Goal: Transaction & Acquisition: Purchase product/service

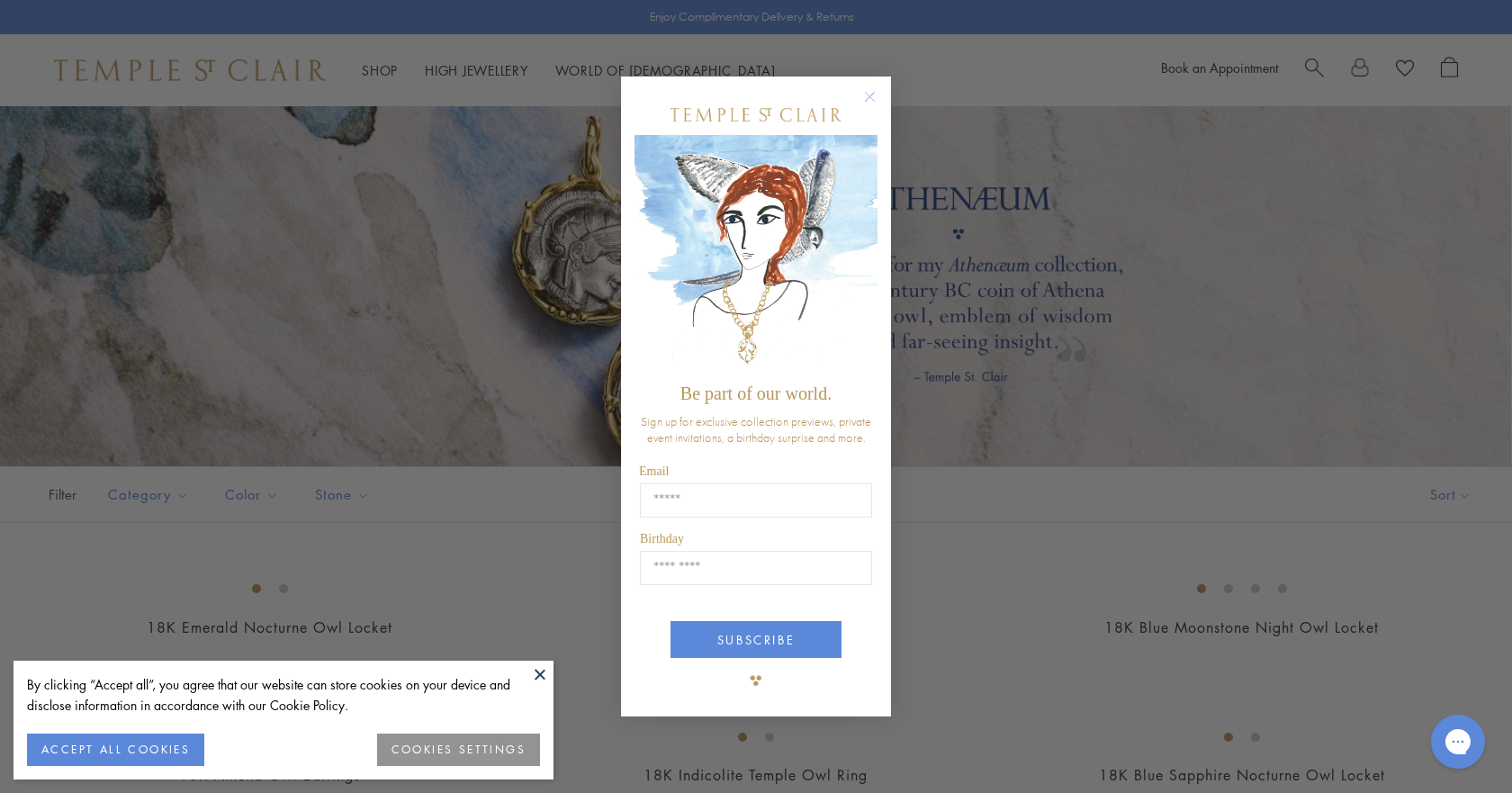
click at [865, 91] on circle "Close dialog" at bounding box center [871, 96] width 22 height 22
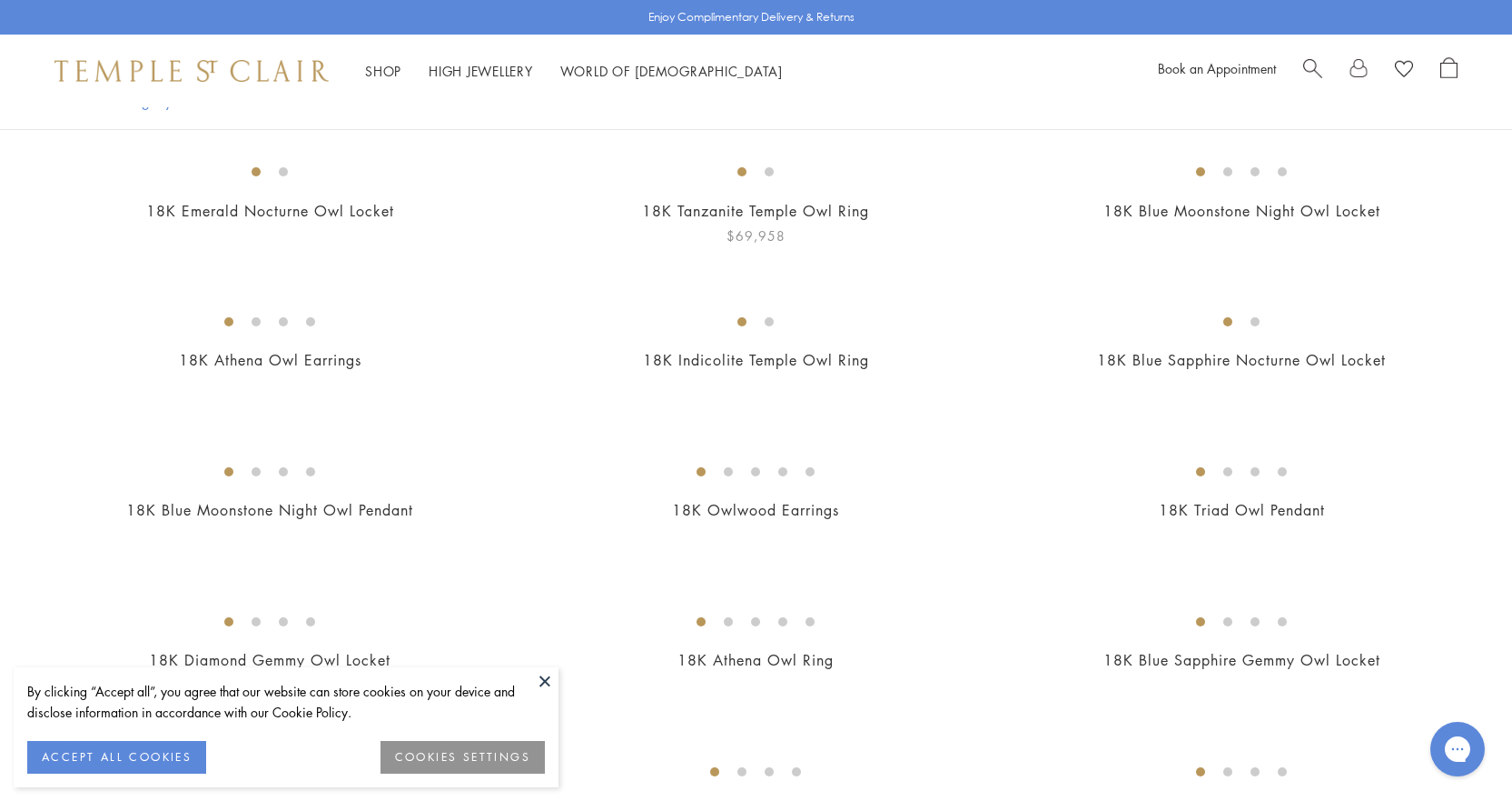
scroll to position [454, 0]
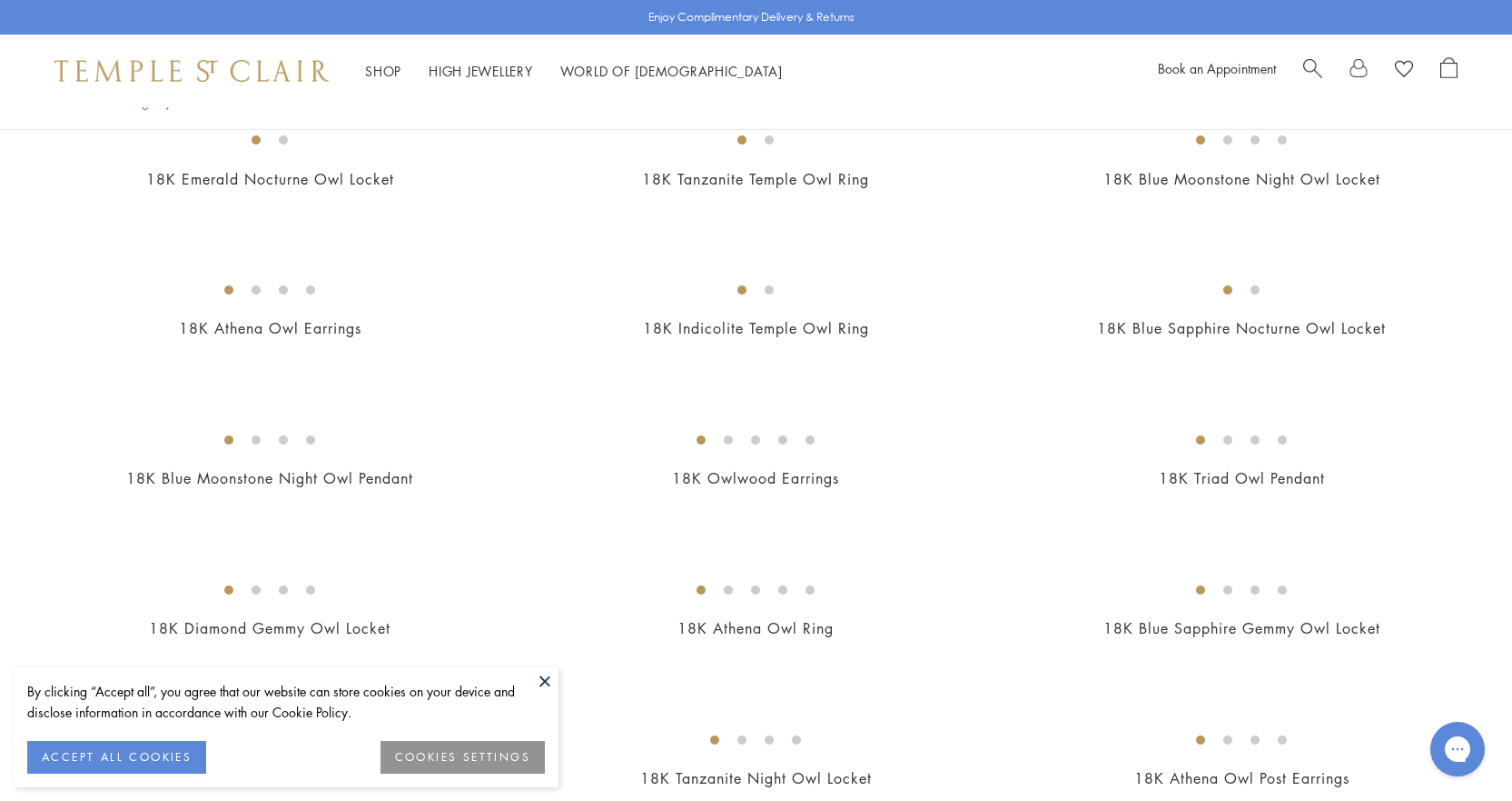
click at [548, 674] on button at bounding box center [545, 681] width 28 height 28
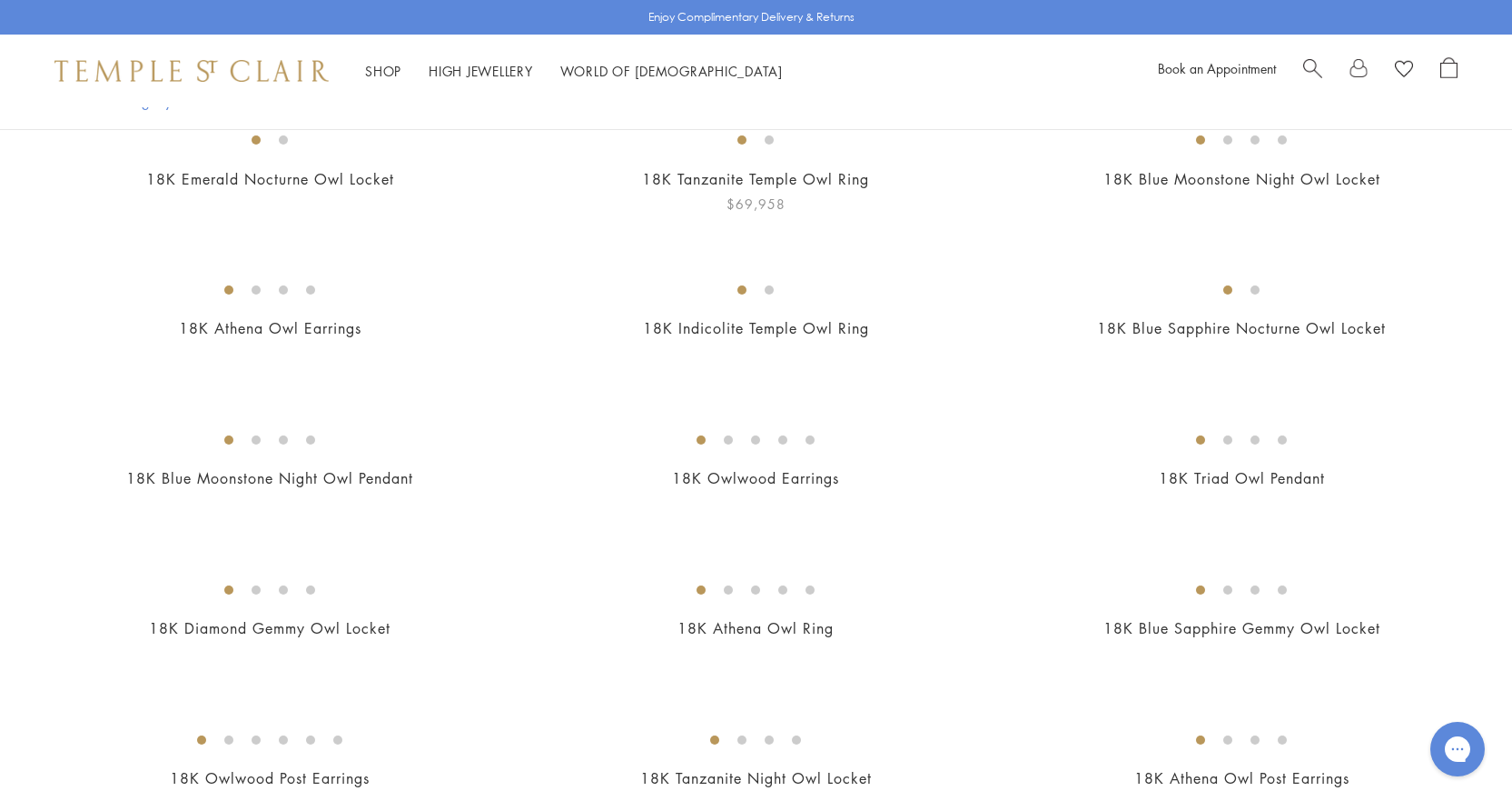
click at [0, 0] on img at bounding box center [0, 0] width 0 height 0
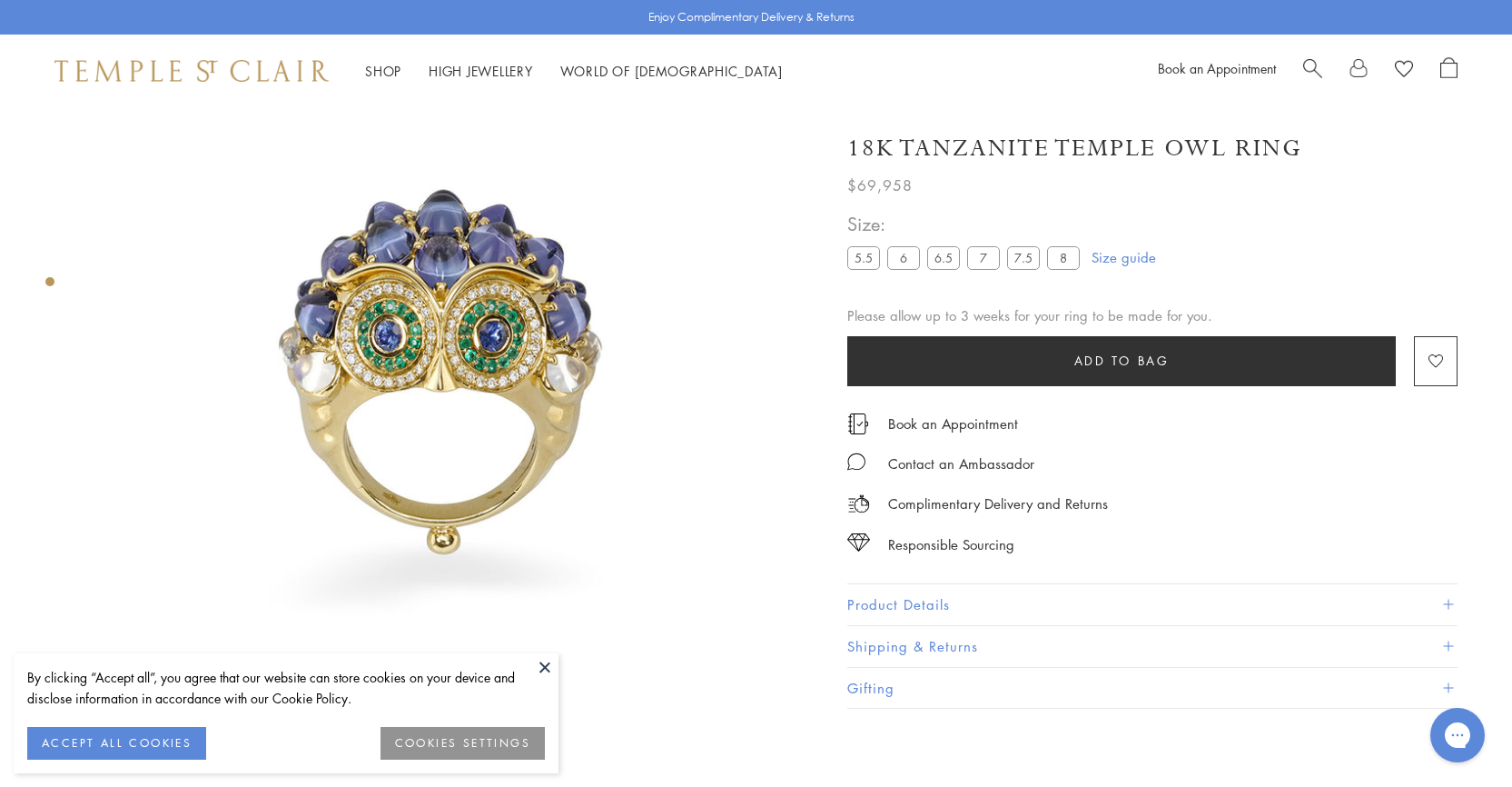
scroll to position [107, 0]
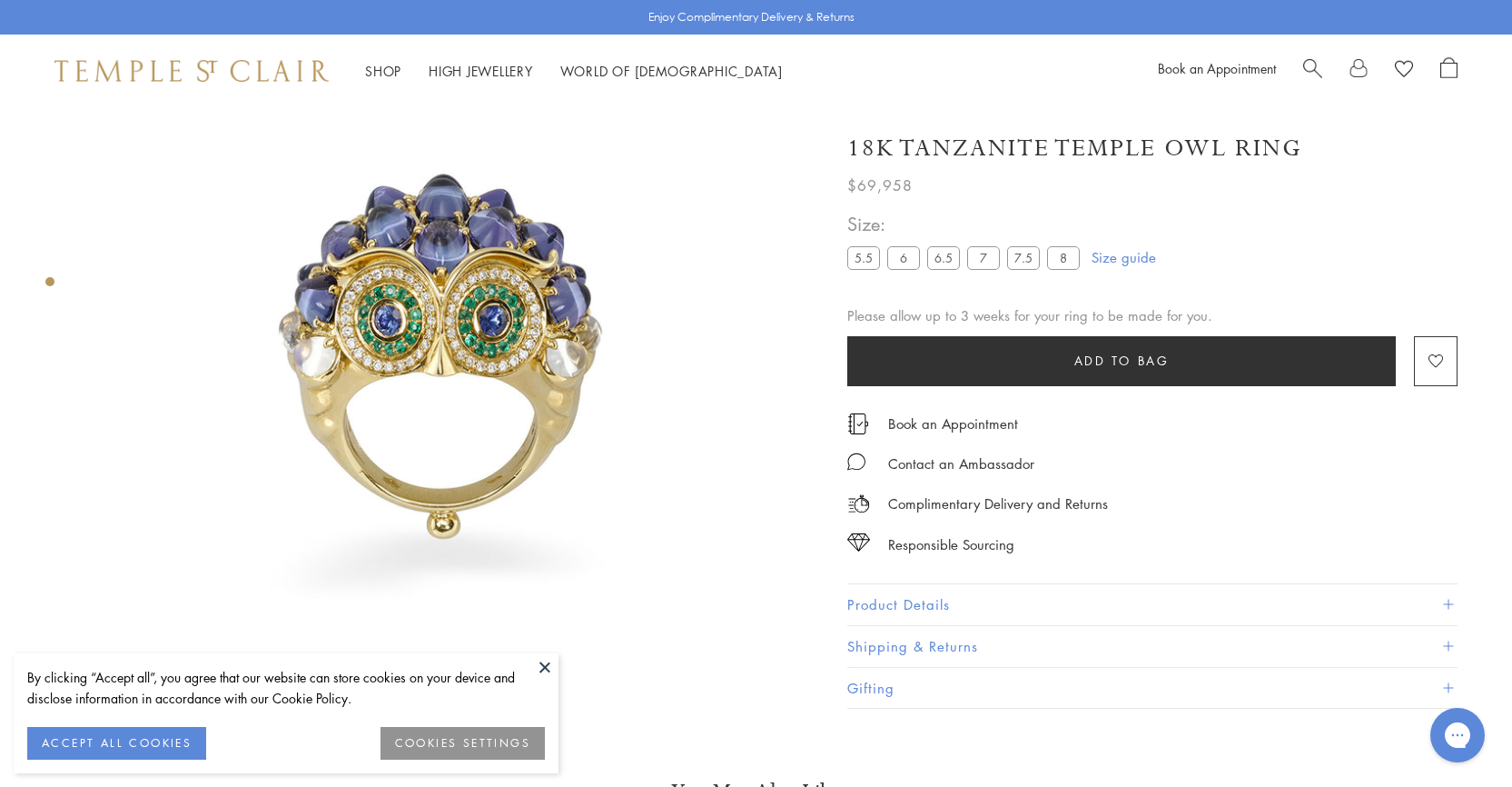
click at [540, 669] on button at bounding box center [545, 667] width 28 height 28
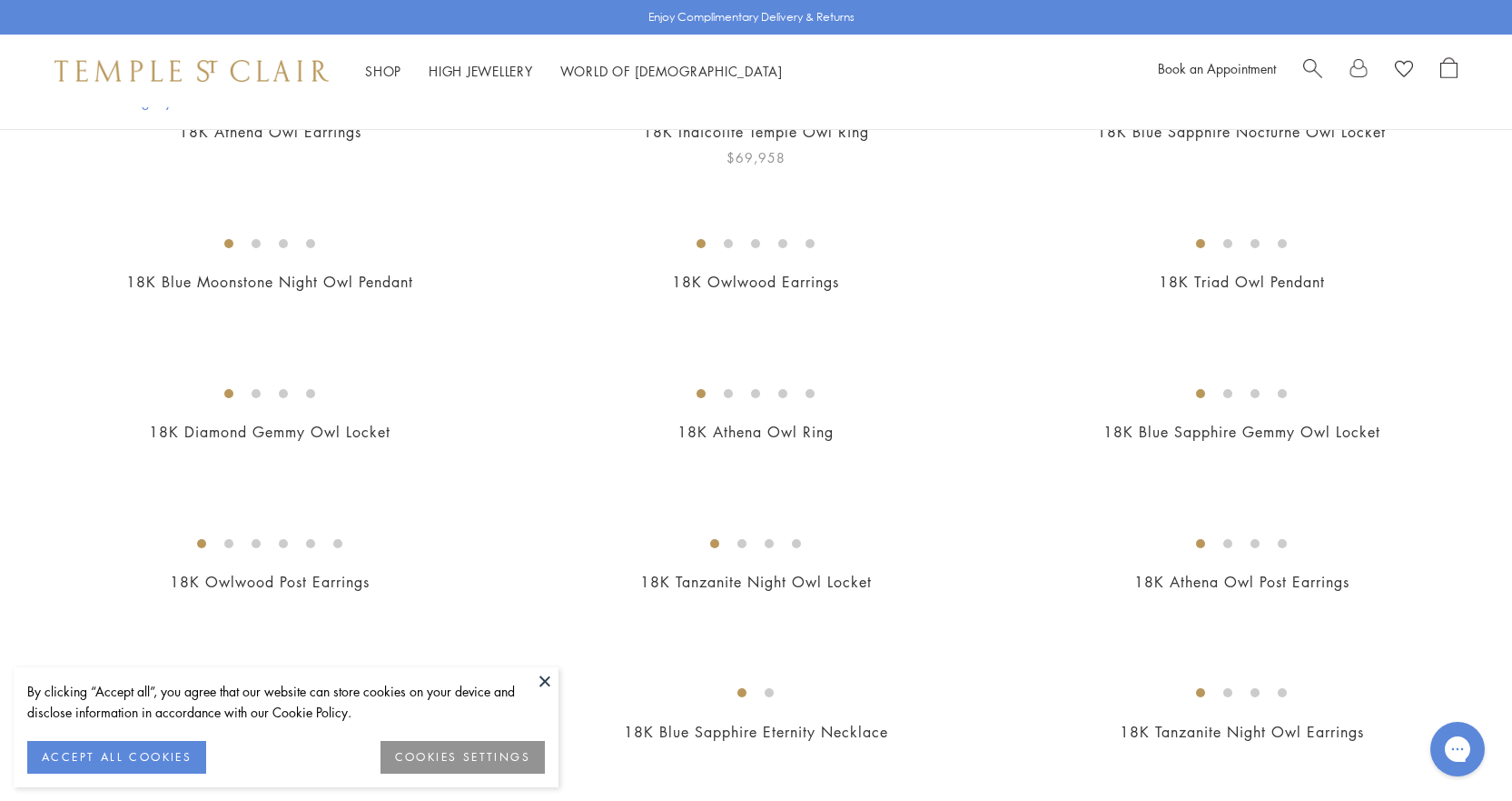
scroll to position [660, 0]
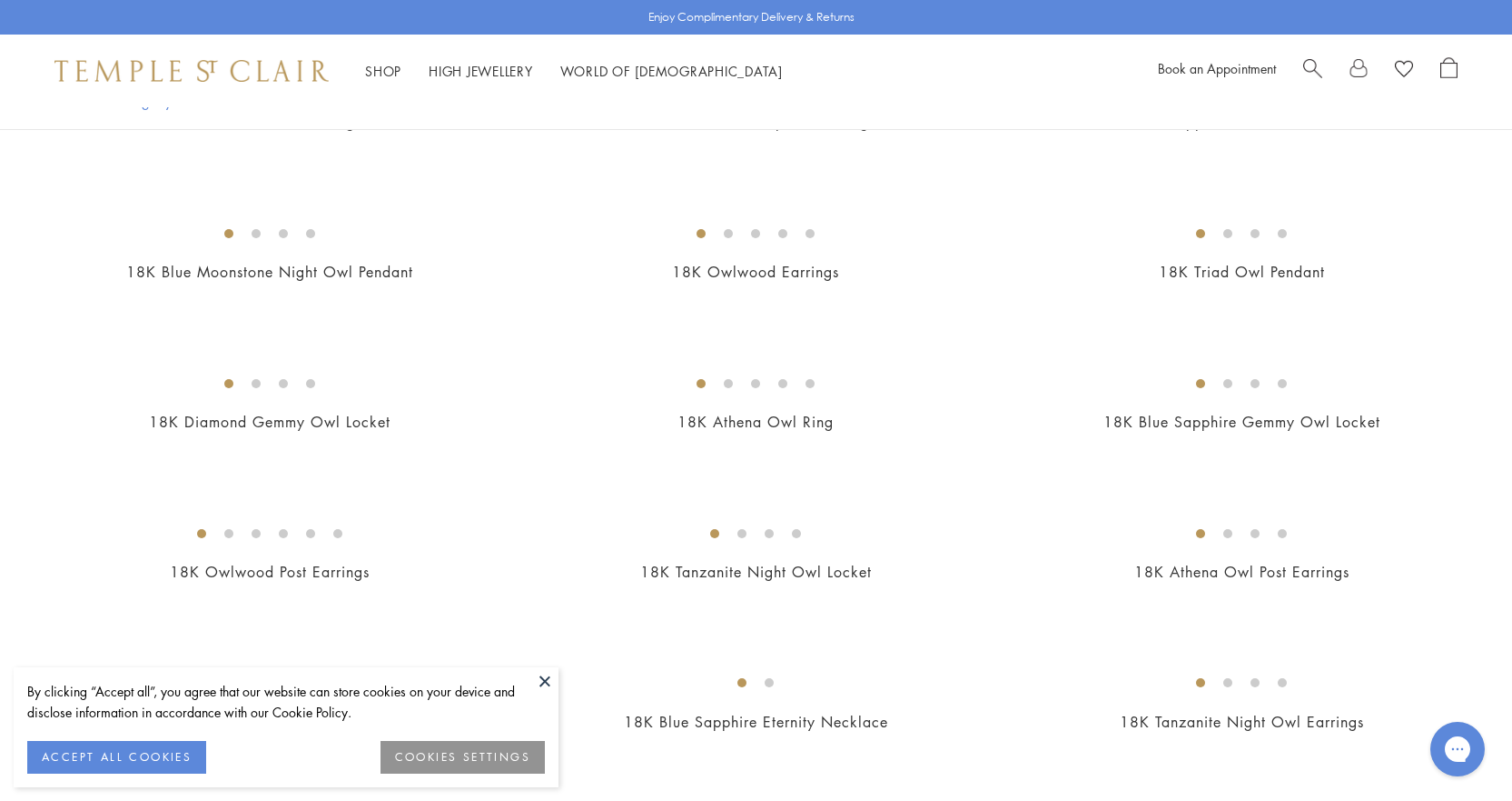
click at [548, 681] on button at bounding box center [545, 681] width 28 height 28
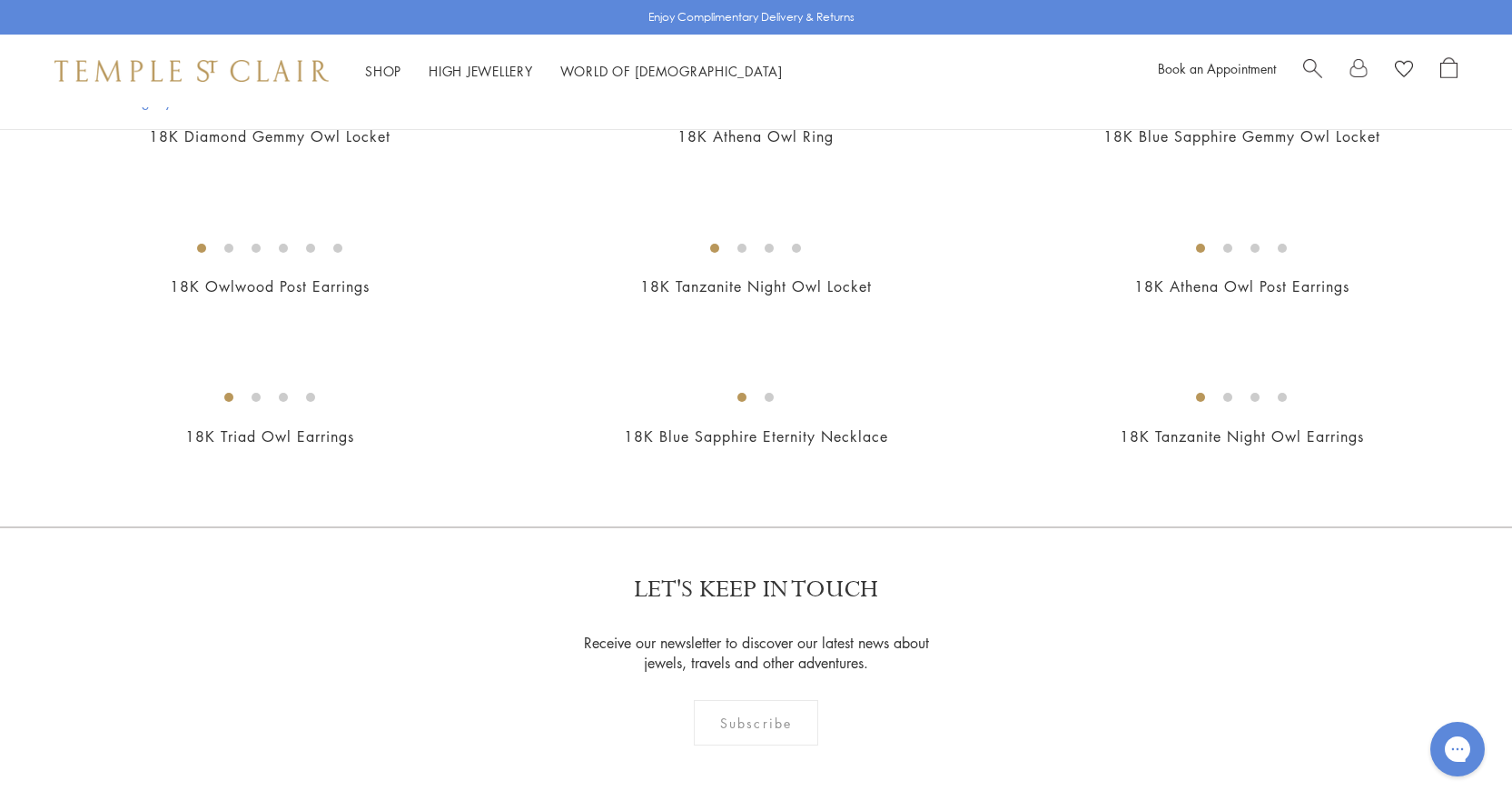
scroll to position [934, 0]
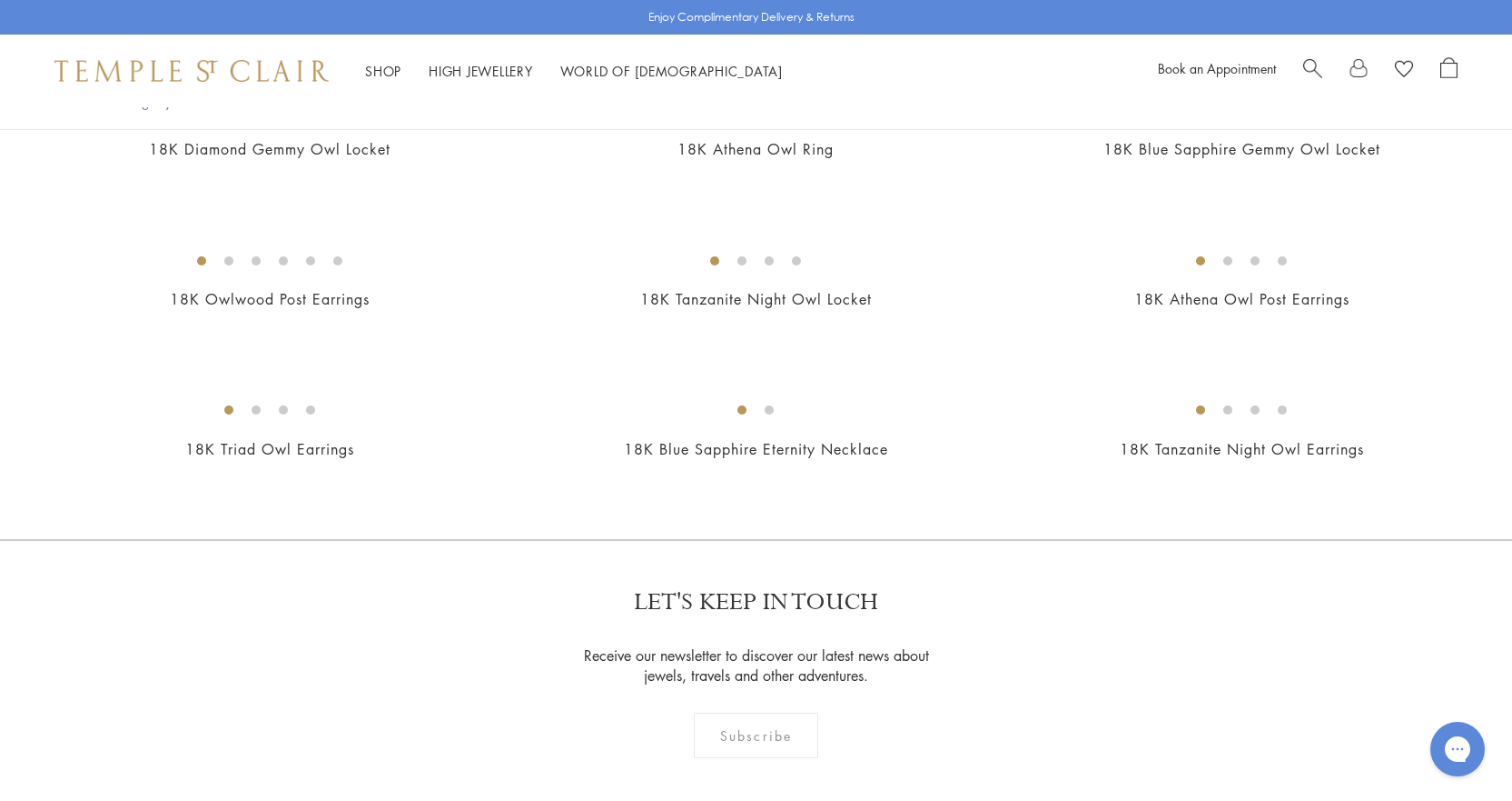
click at [0, 0] on img at bounding box center [0, 0] width 0 height 0
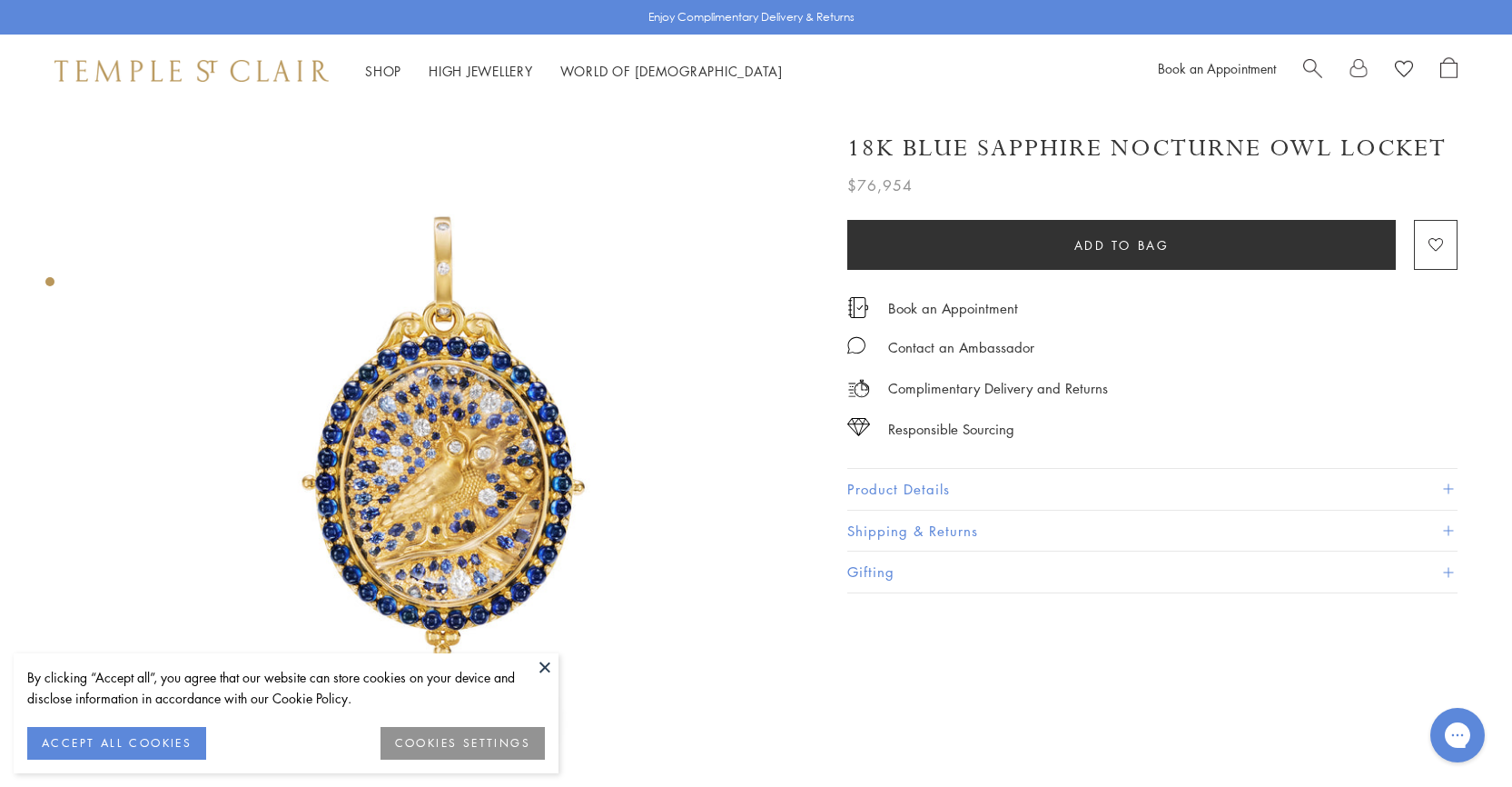
click at [545, 656] on button at bounding box center [545, 667] width 28 height 28
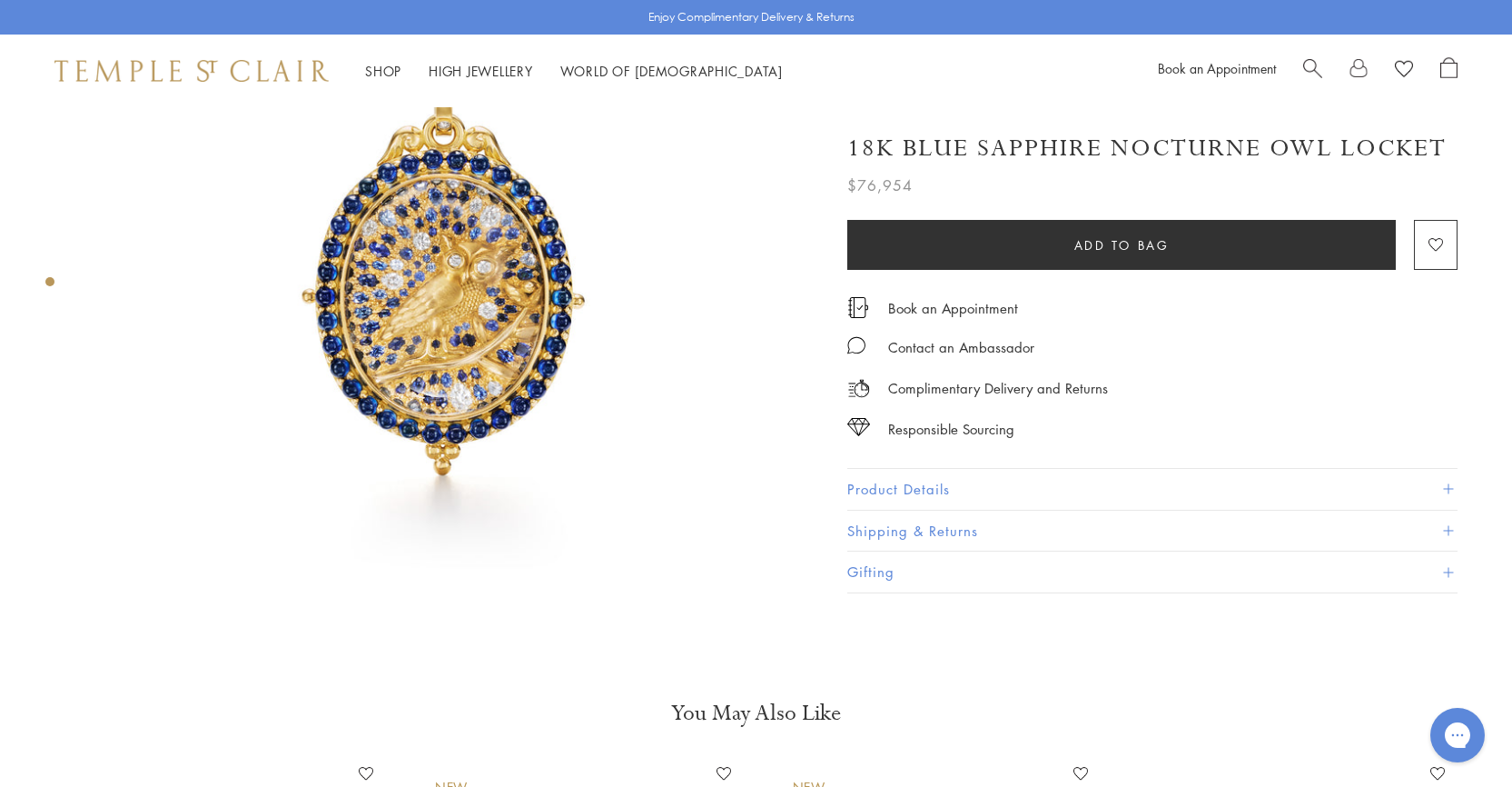
scroll to position [182, 0]
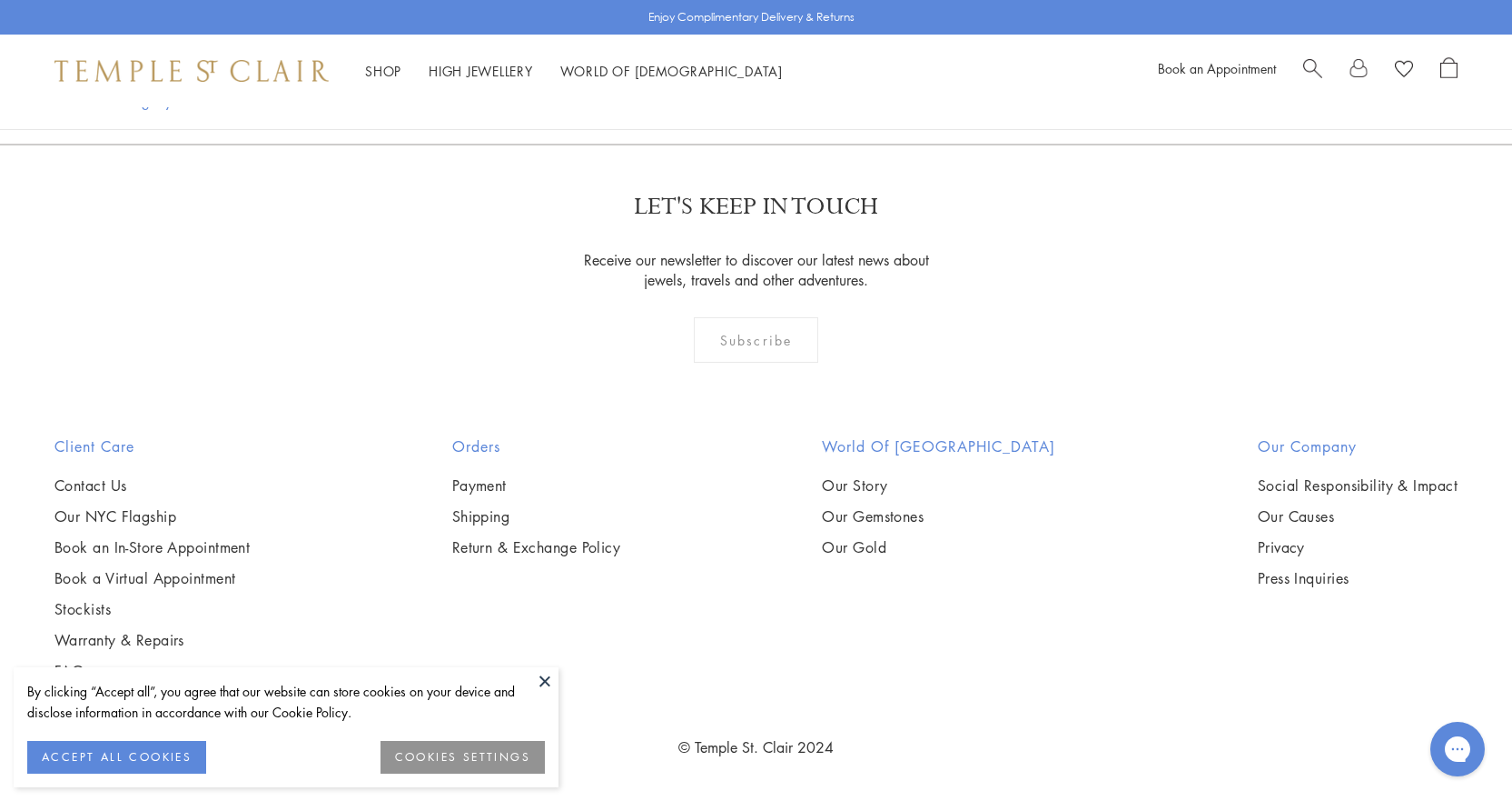
scroll to position [1388, 0]
click at [549, 683] on button at bounding box center [545, 681] width 28 height 28
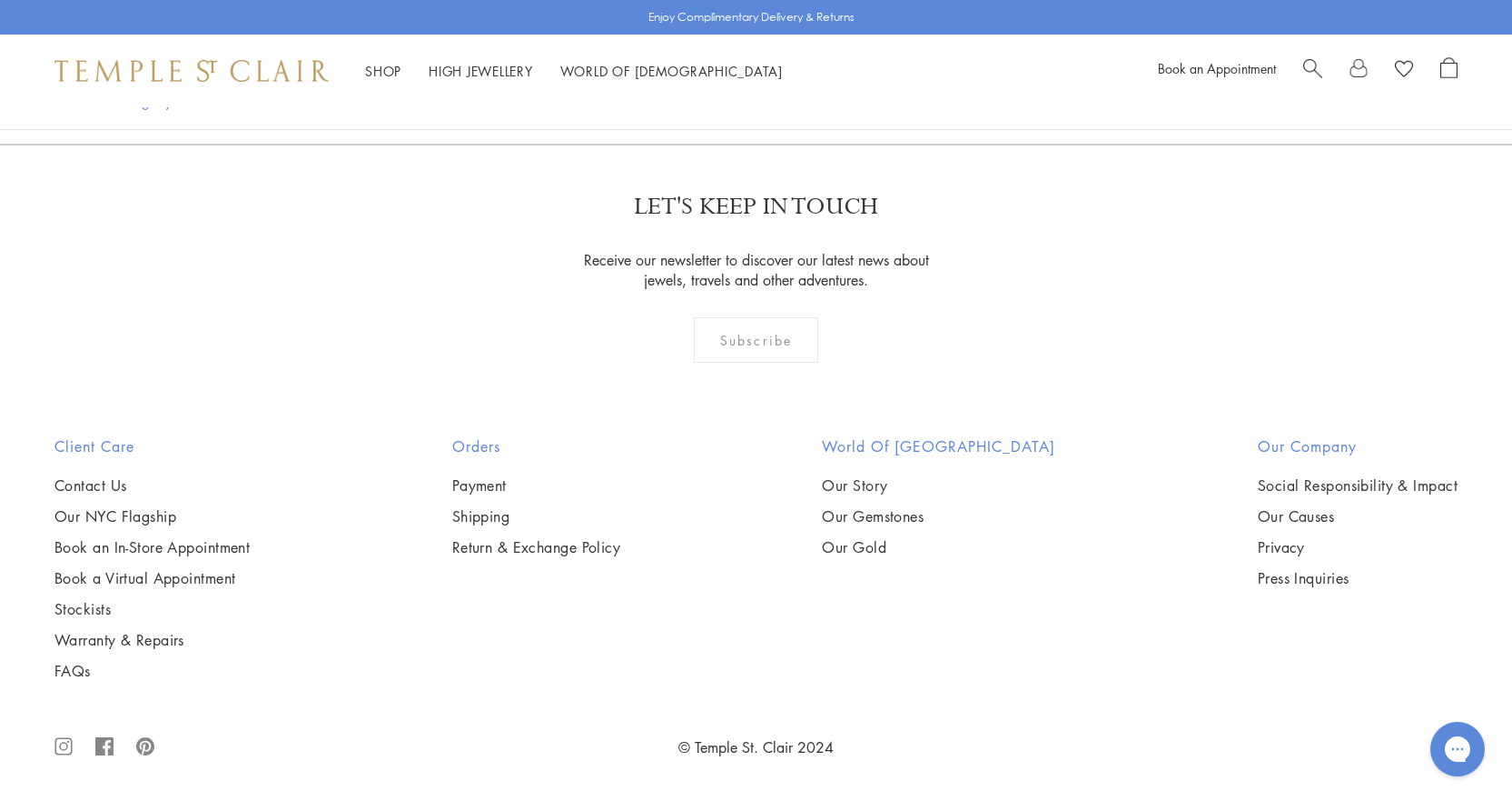
scroll to position [0, 0]
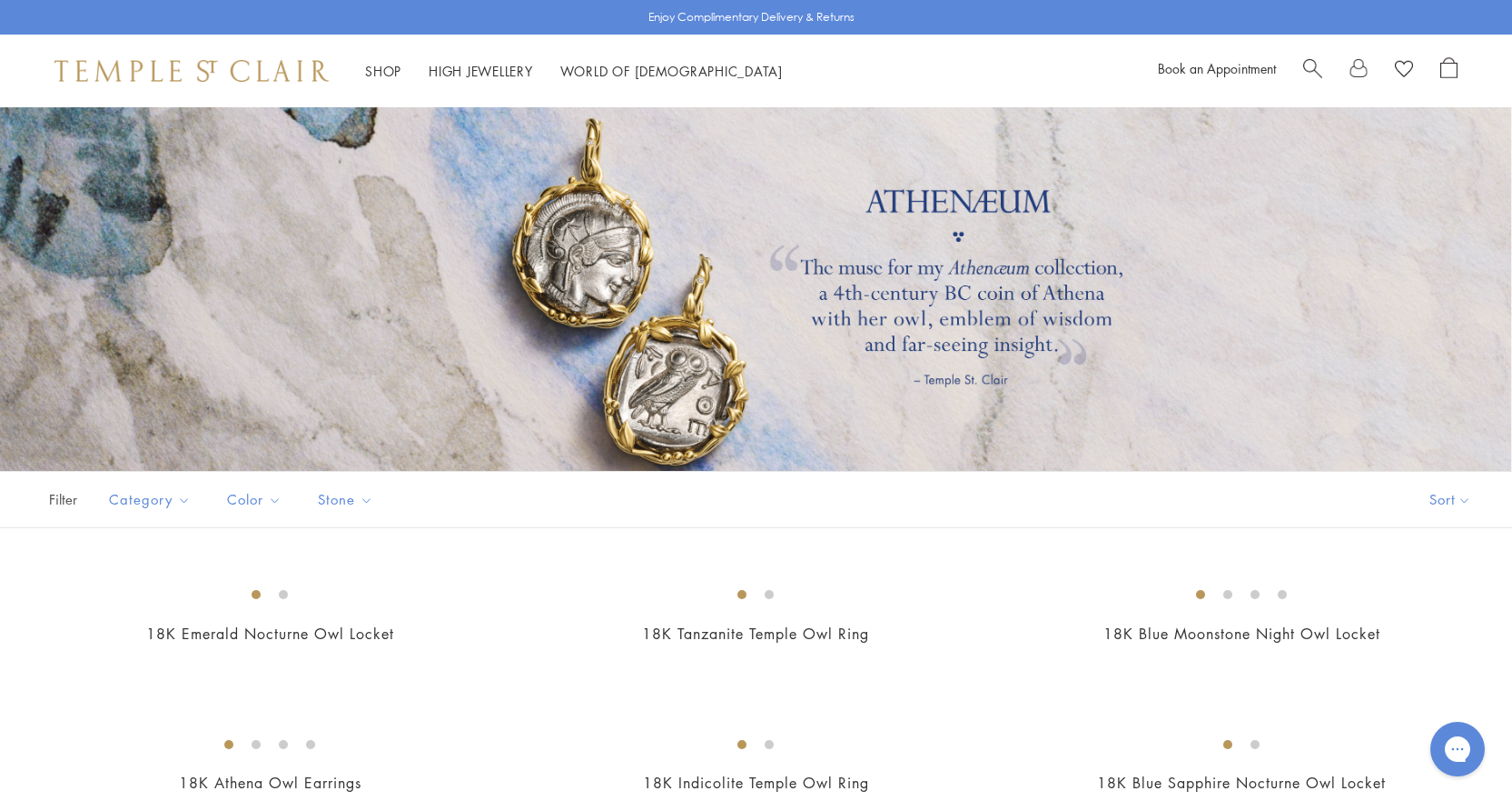
drag, startPoint x: 261, startPoint y: 449, endPoint x: 254, endPoint y: 341, distance: 108.2
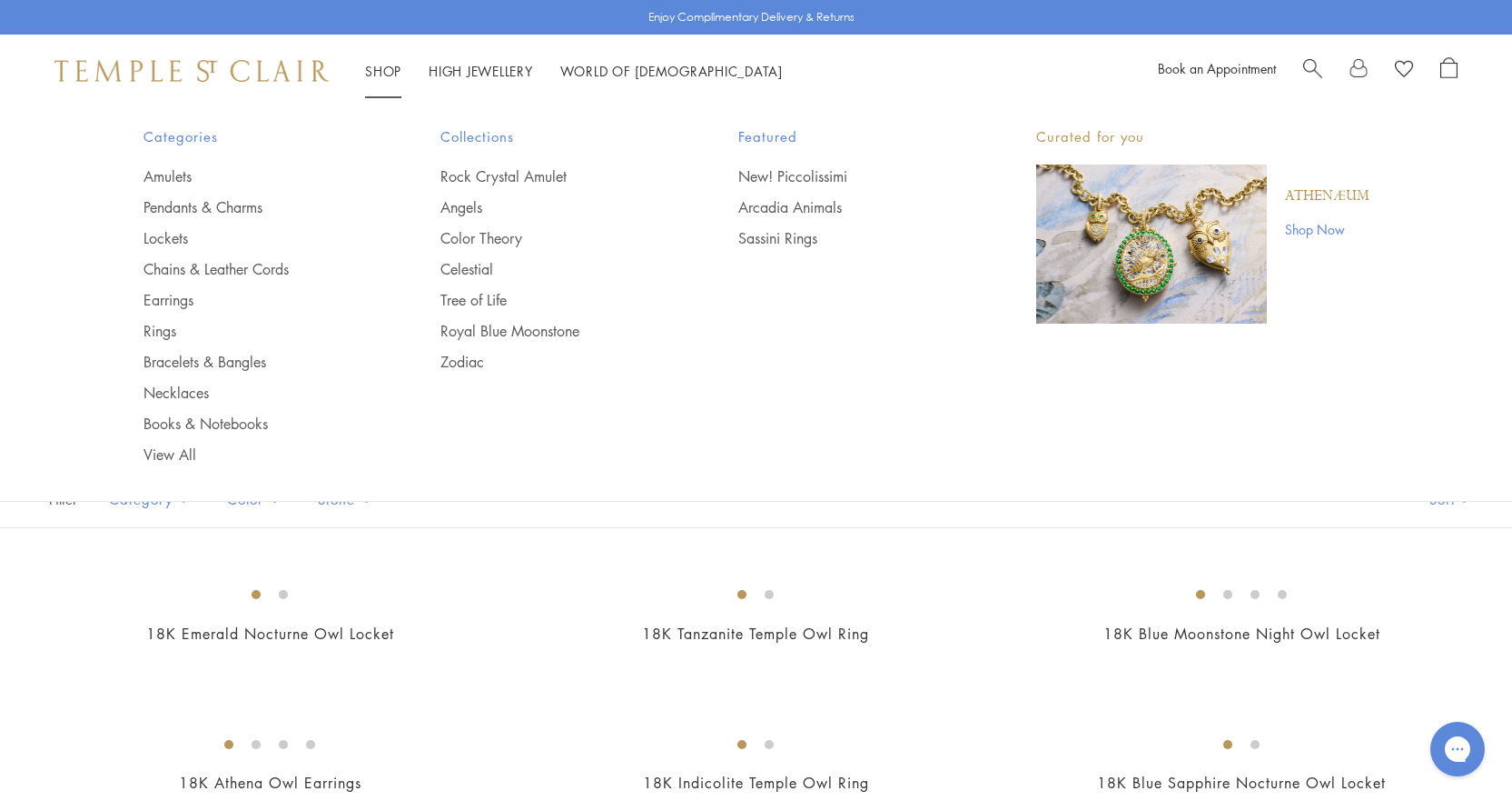
click at [385, 65] on link "Shop Shop" at bounding box center [383, 70] width 37 height 18
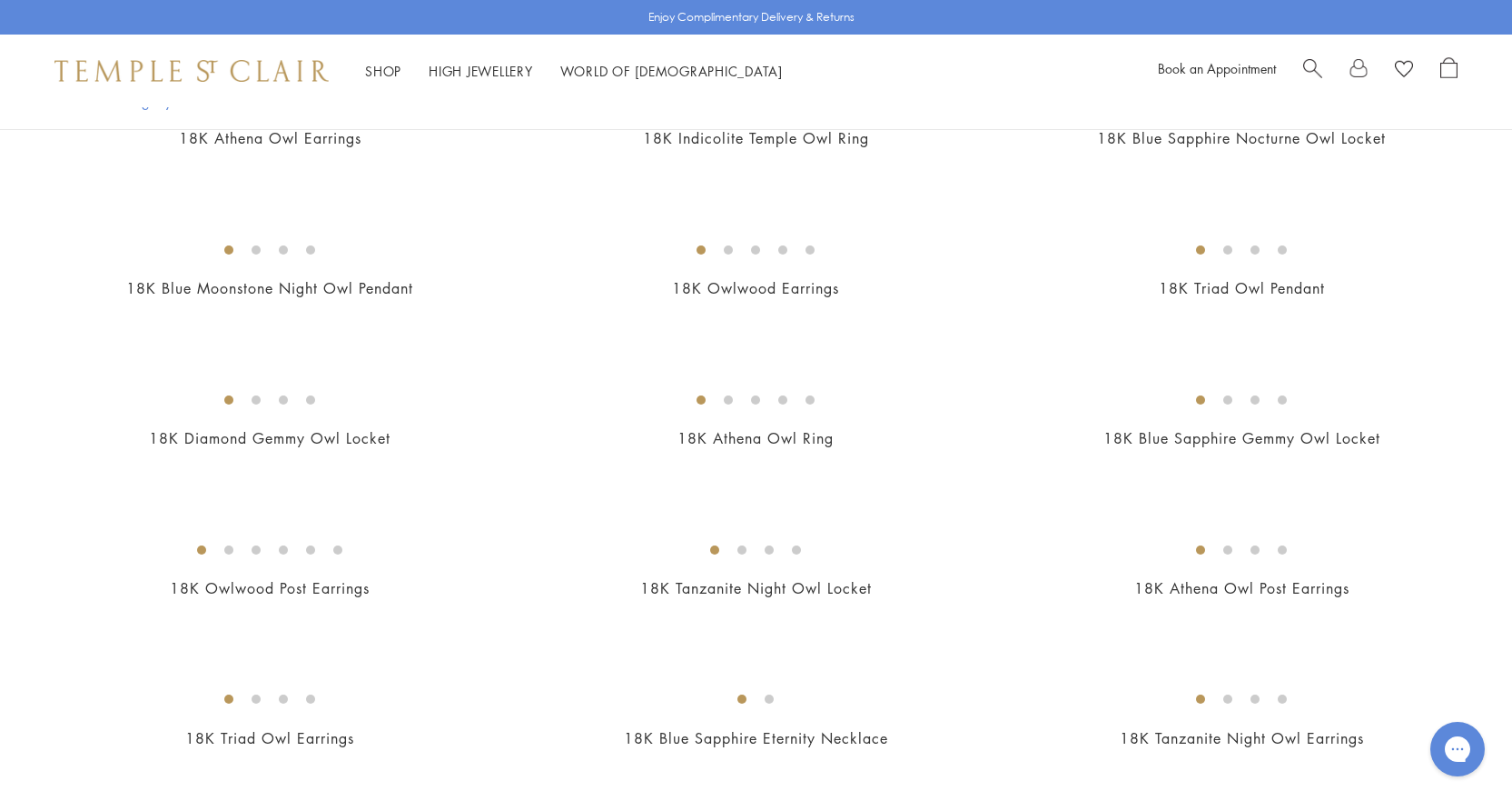
scroll to position [631, 0]
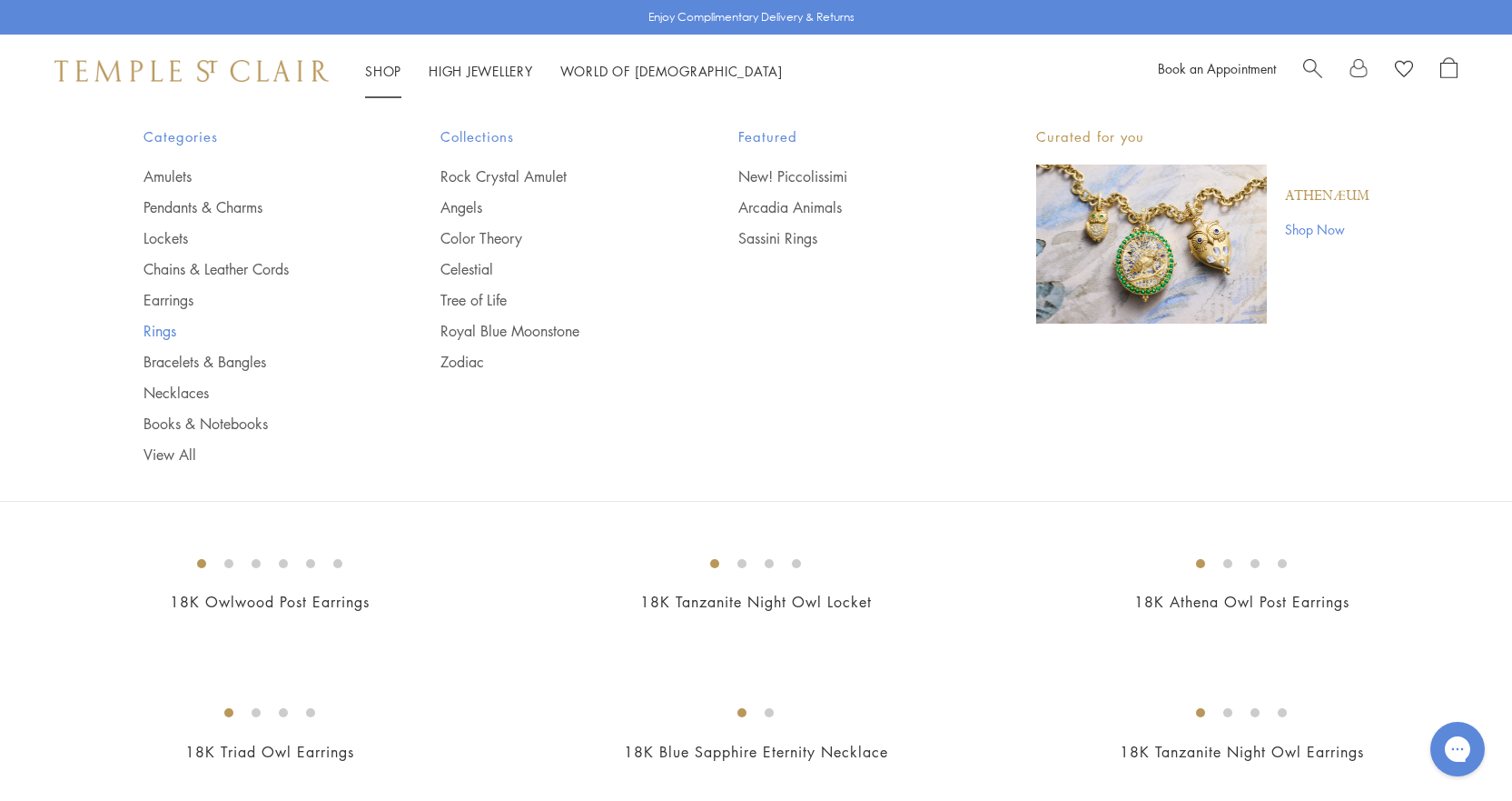
click at [160, 330] on link "Rings" at bounding box center [256, 331] width 226 height 20
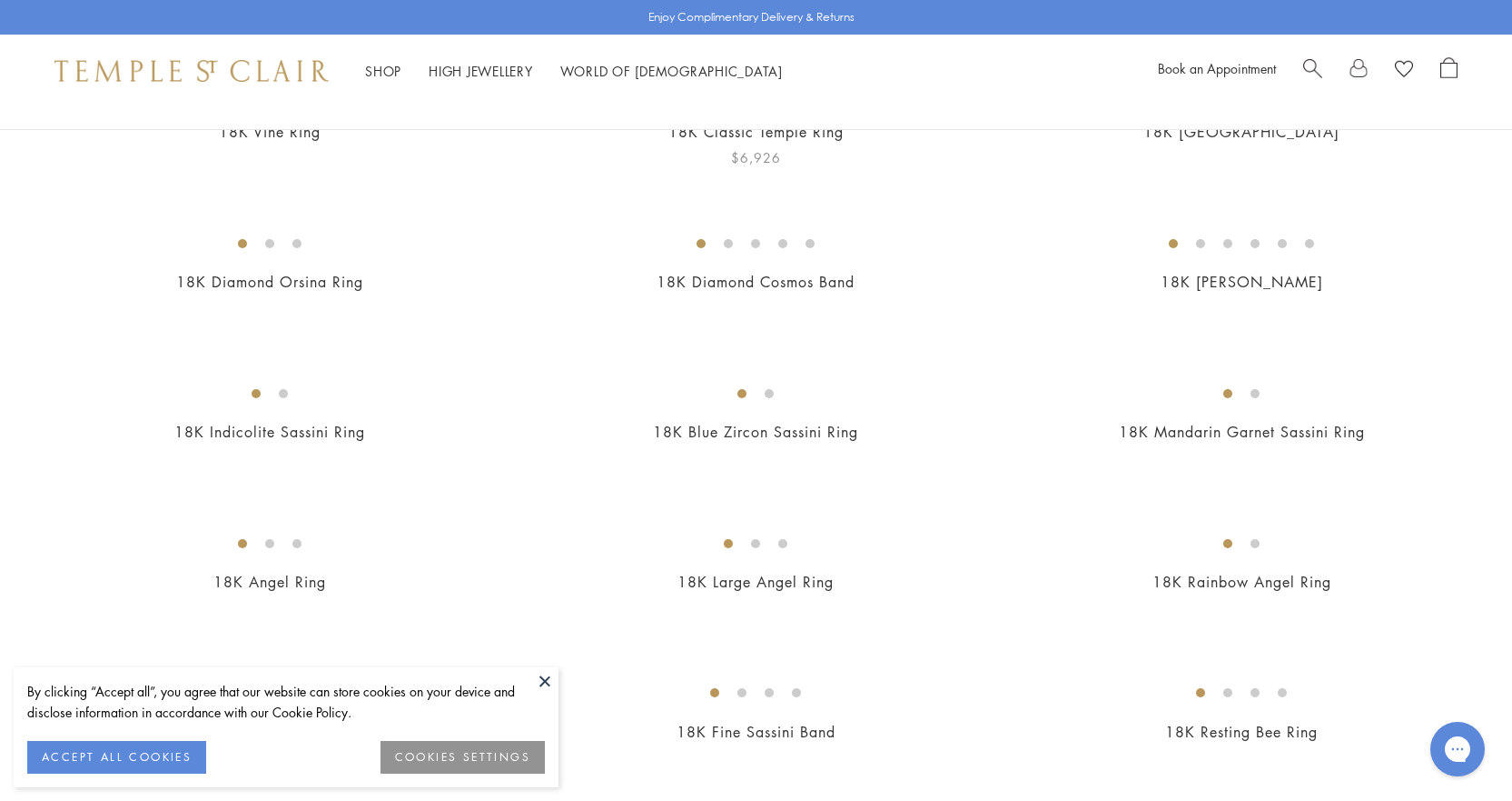
scroll to position [454, 0]
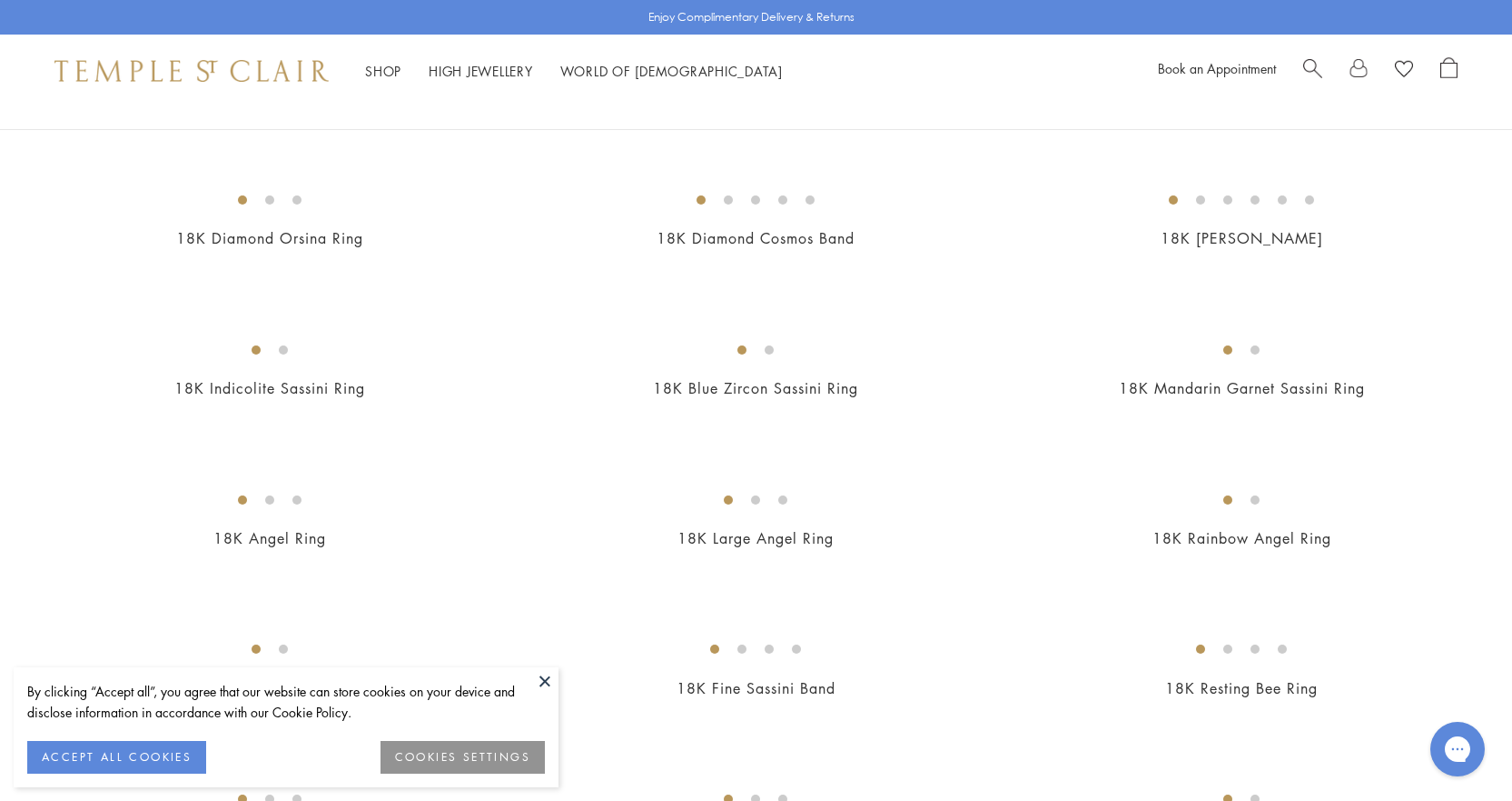
click at [400, 742] on button "COOKIES SETTINGS" at bounding box center [463, 756] width 164 height 33
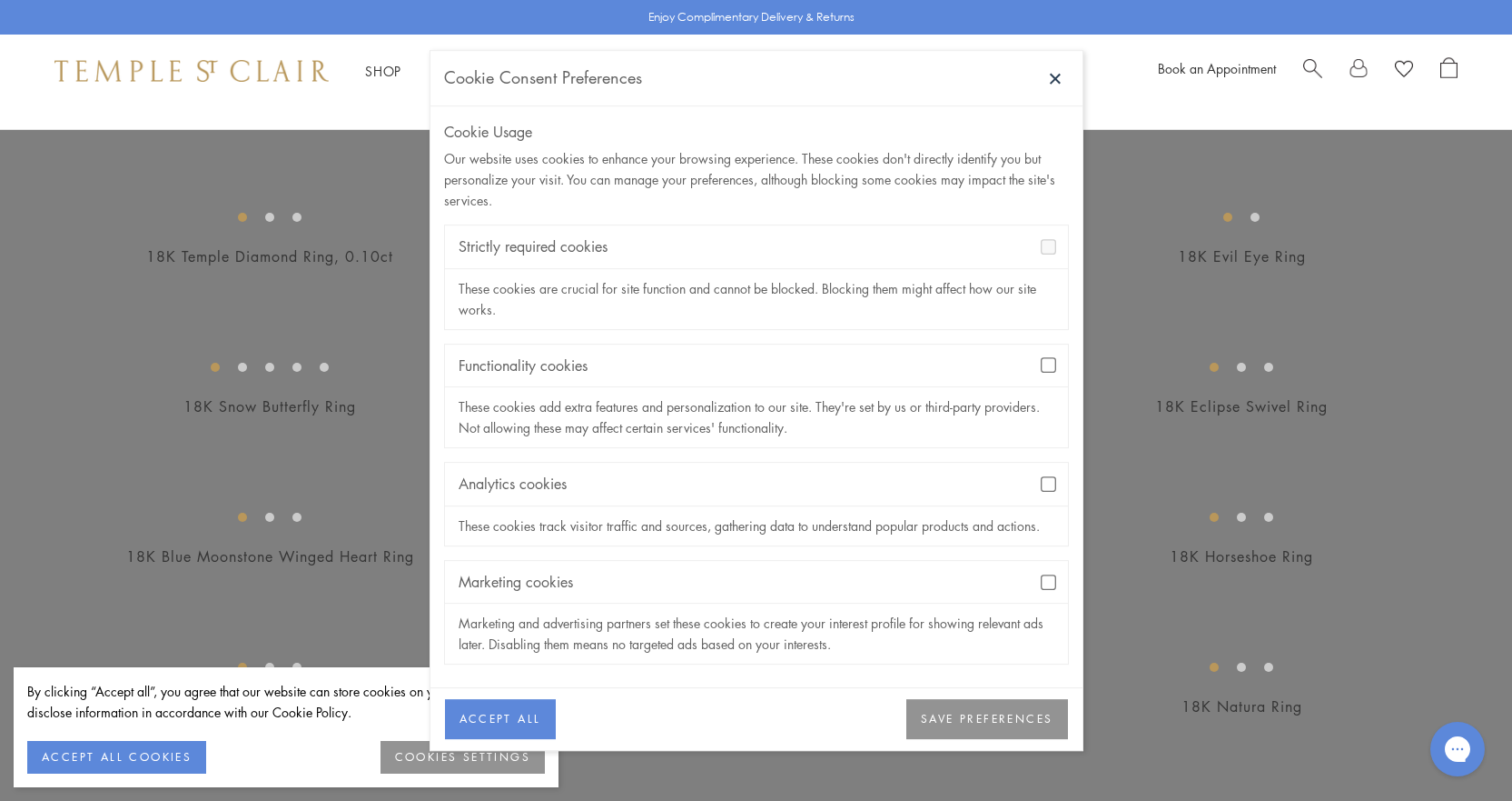
scroll to position [1181, 0]
click at [992, 726] on button "SAVE PREFERENCES" at bounding box center [987, 720] width 160 height 40
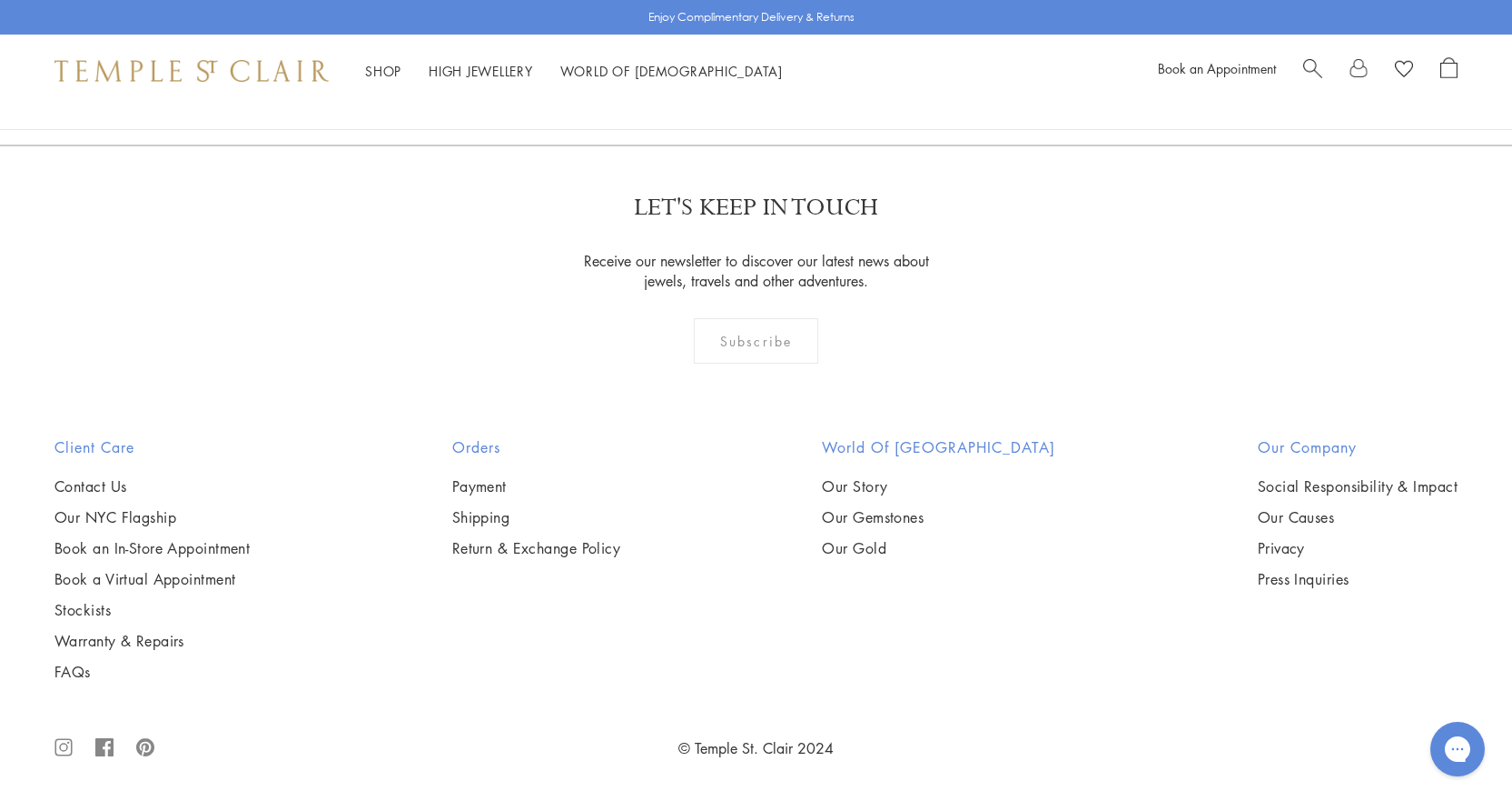
scroll to position [9089, 0]
click at [753, 72] on link "2" at bounding box center [757, 47] width 60 height 50
click at [0, 0] on img at bounding box center [0, 0] width 0 height 0
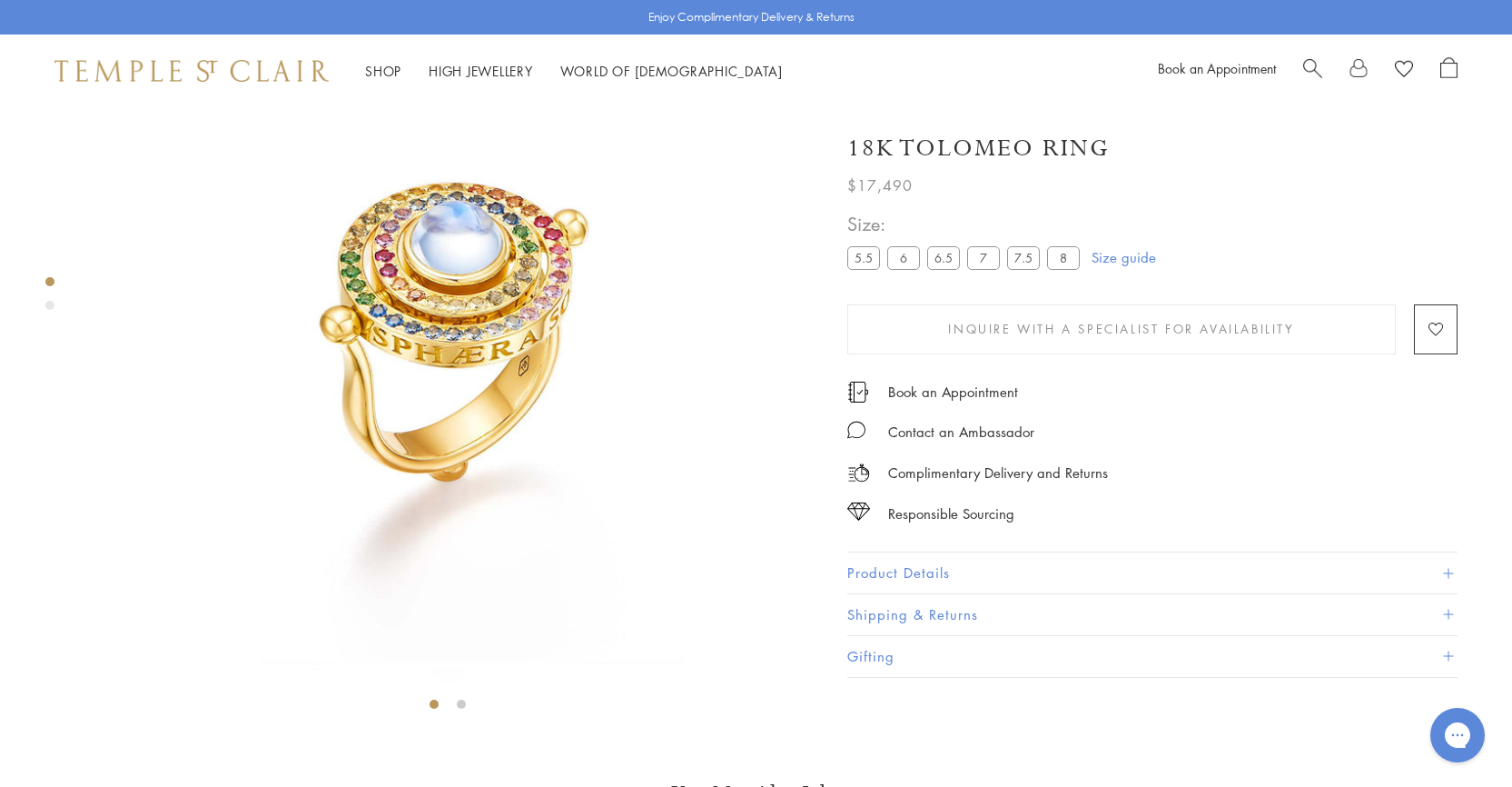
scroll to position [107, 0]
